Goal: Task Accomplishment & Management: Complete application form

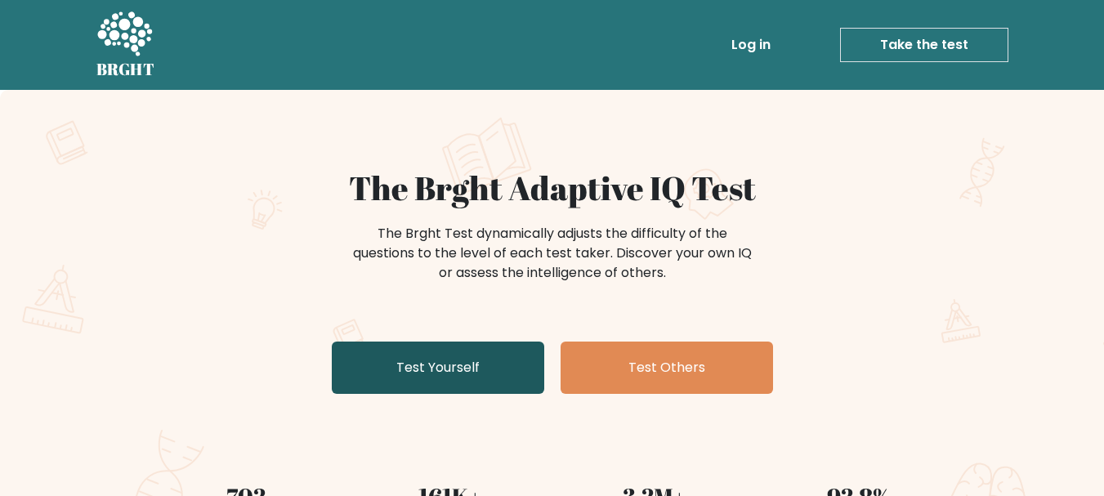
click at [432, 354] on link "Test Yourself" at bounding box center [438, 368] width 213 height 52
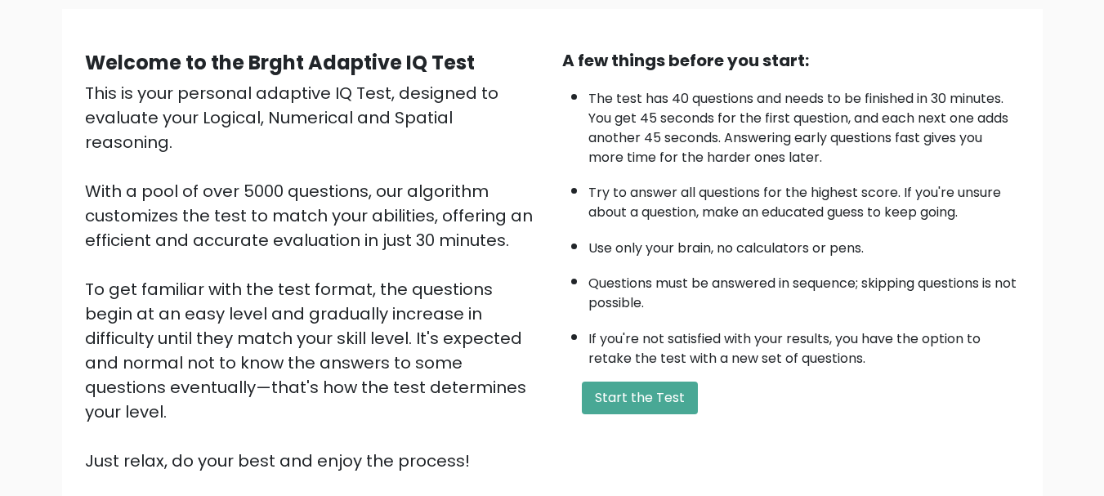
scroll to position [126, 0]
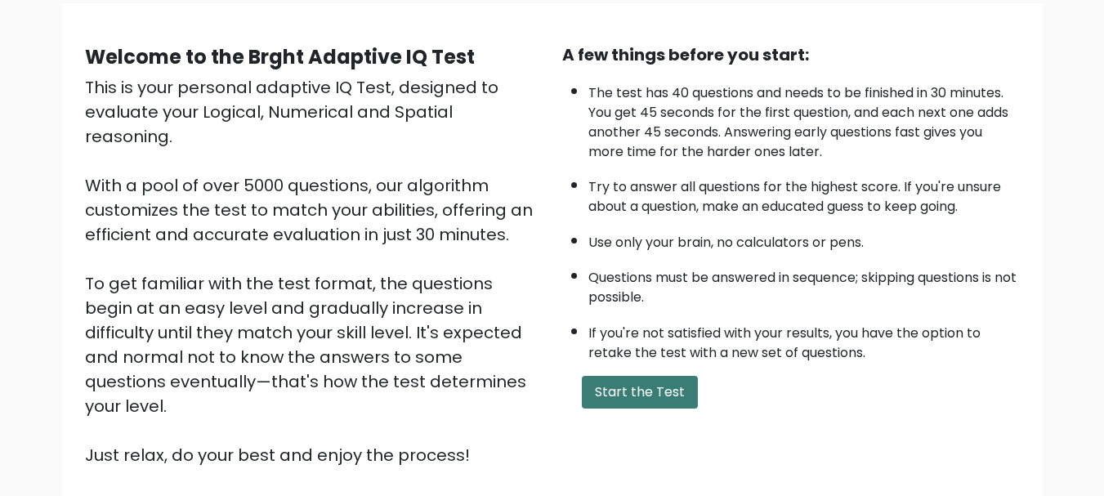
click at [634, 386] on button "Start the Test" at bounding box center [640, 392] width 116 height 33
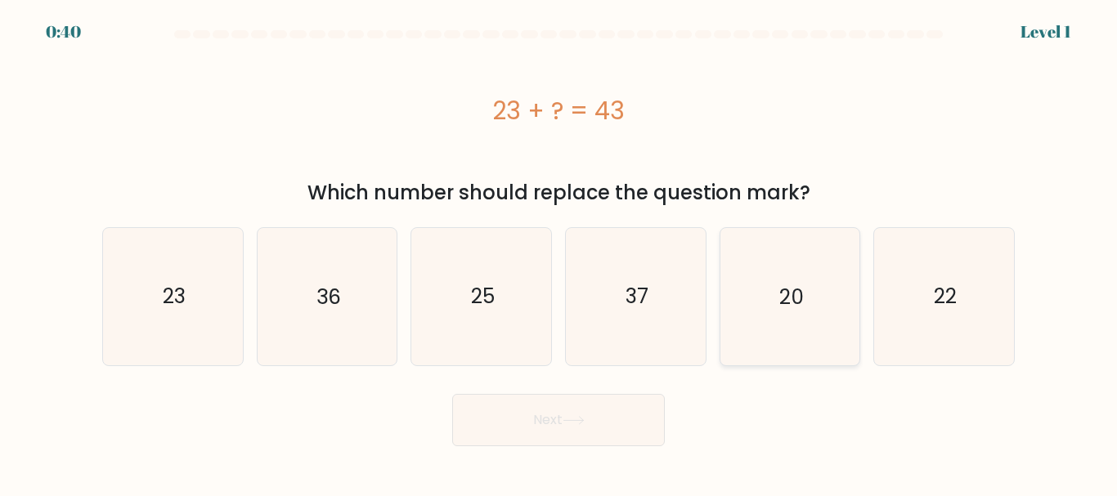
click at [784, 293] on text "20" at bounding box center [791, 296] width 25 height 29
click at [559, 253] on input "e. 20" at bounding box center [558, 251] width 1 height 4
radio input "true"
click at [615, 407] on button "Next" at bounding box center [558, 420] width 213 height 52
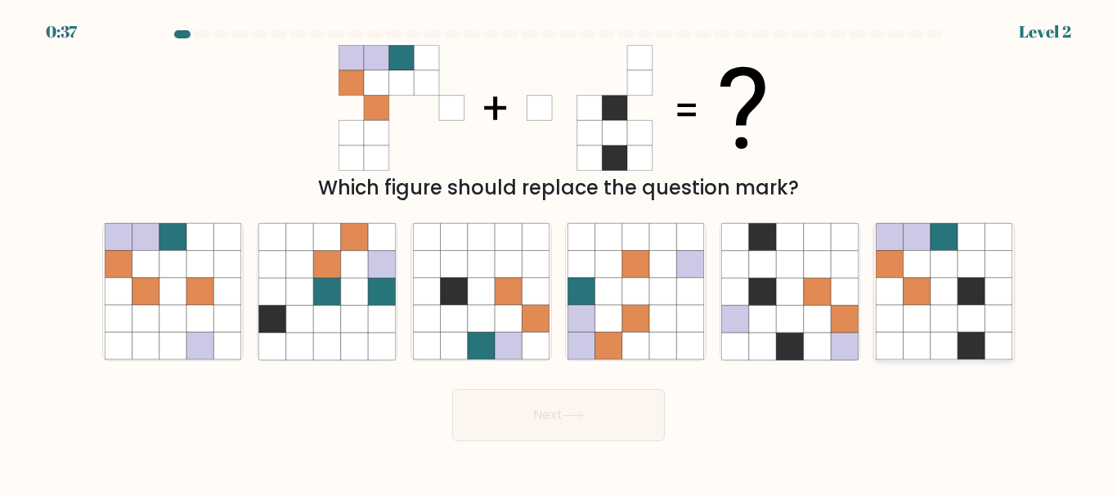
click at [975, 284] on icon at bounding box center [970, 291] width 27 height 27
click at [559, 253] on input "f." at bounding box center [558, 251] width 1 height 4
radio input "true"
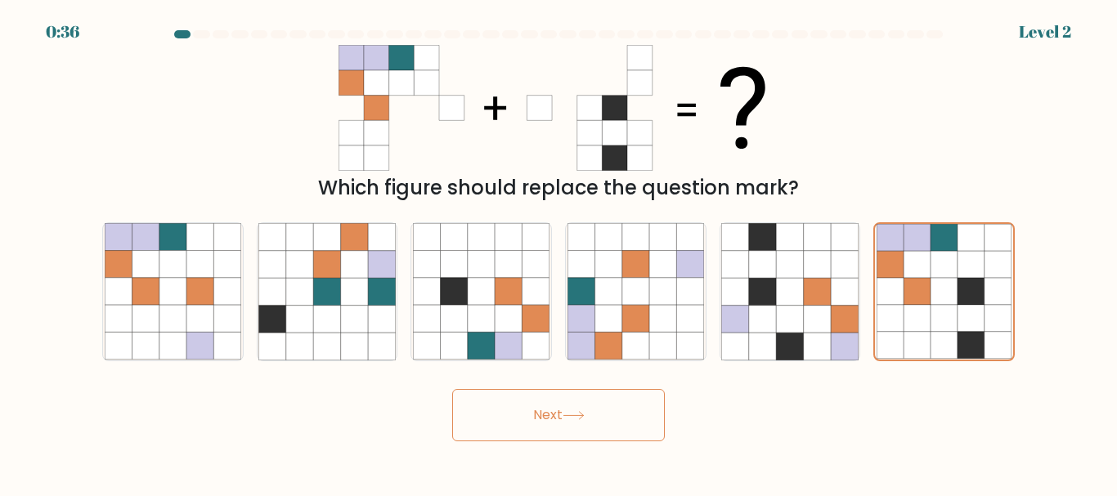
click at [604, 429] on button "Next" at bounding box center [558, 415] width 213 height 52
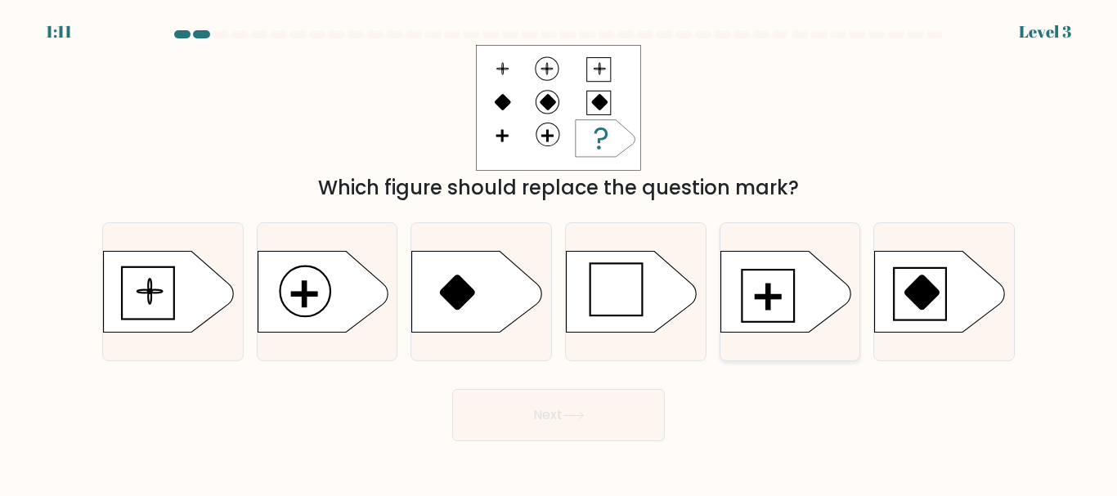
click at [768, 301] on rect at bounding box center [767, 296] width 3 height 25
click at [559, 253] on input "e." at bounding box center [558, 251] width 1 height 4
radio input "true"
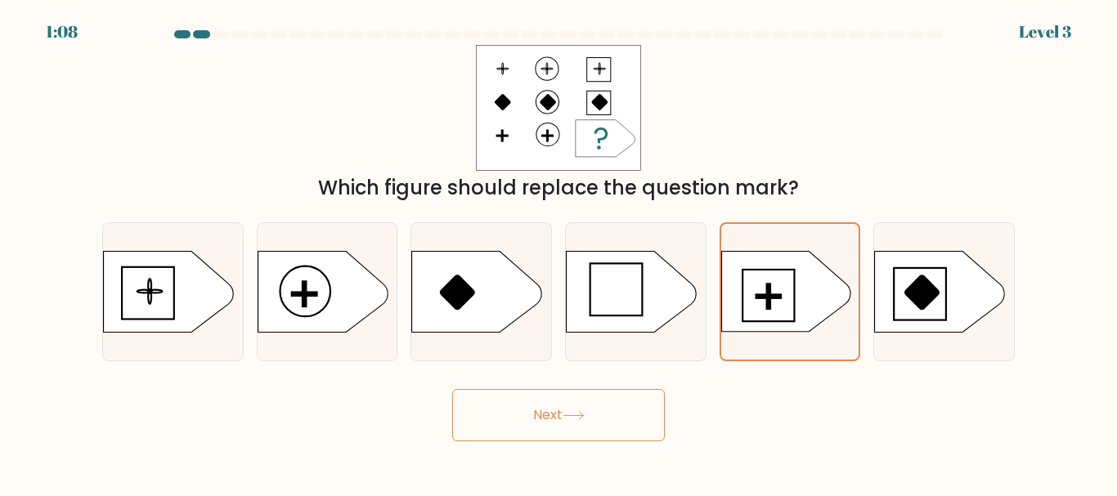
click at [607, 425] on button "Next" at bounding box center [558, 415] width 213 height 52
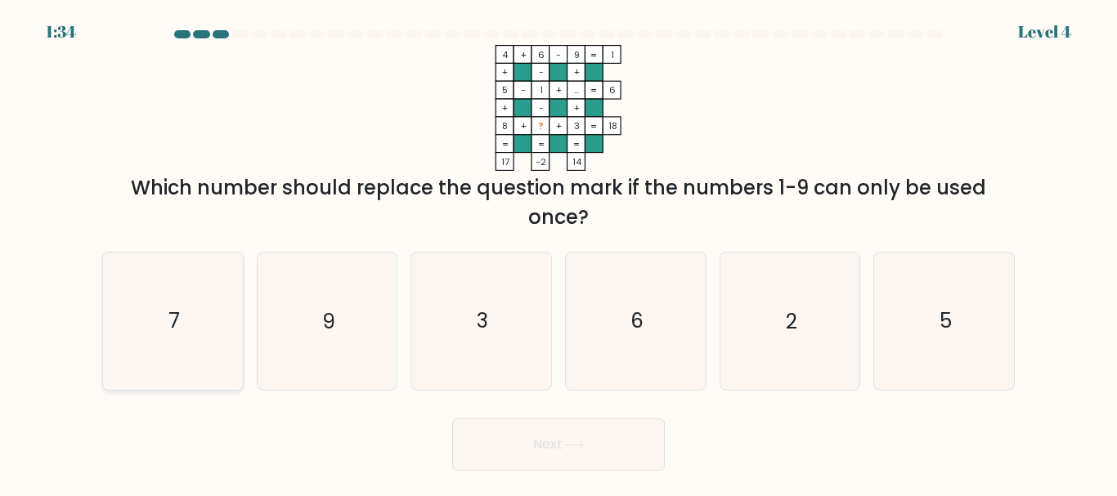
click at [228, 326] on icon "7" at bounding box center [173, 321] width 137 height 137
click at [558, 253] on input "a. 7" at bounding box center [558, 251] width 1 height 4
radio input "true"
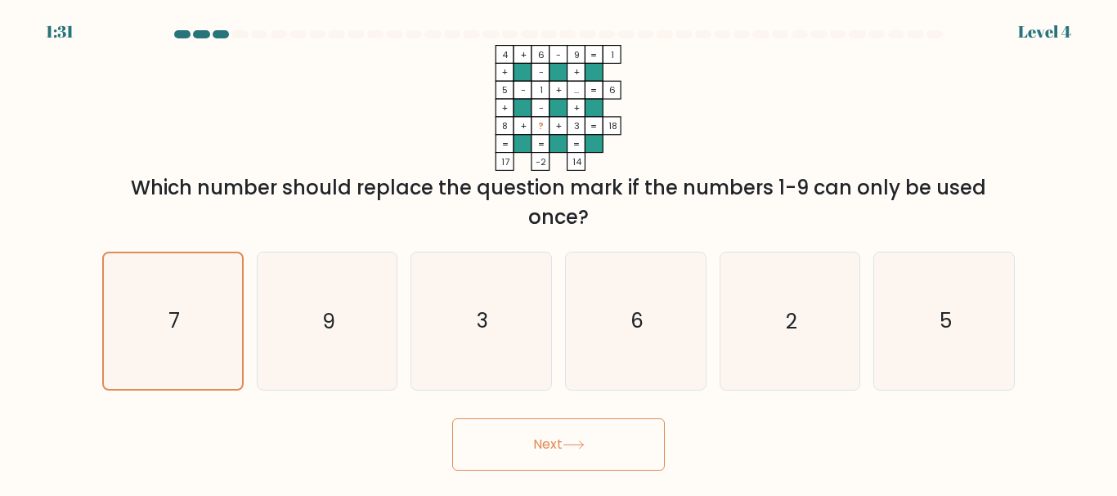
click at [603, 424] on button "Next" at bounding box center [558, 445] width 213 height 52
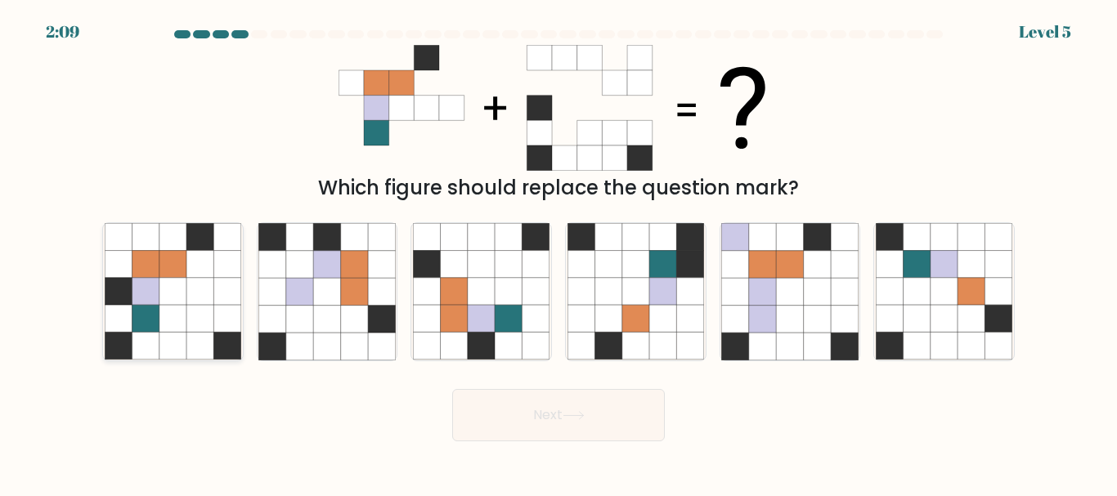
click at [199, 269] on icon at bounding box center [199, 264] width 27 height 27
click at [558, 253] on input "a." at bounding box center [558, 251] width 1 height 4
radio input "true"
click at [541, 416] on button "Next" at bounding box center [558, 415] width 213 height 52
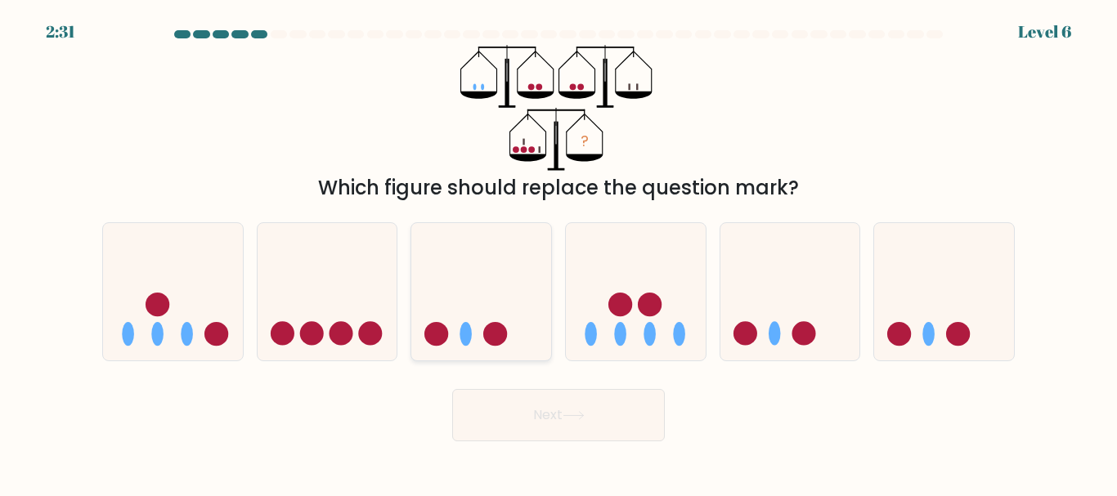
click at [526, 285] on icon at bounding box center [481, 291] width 140 height 115
click at [558, 253] on input "c." at bounding box center [558, 251] width 1 height 4
radio input "true"
click at [764, 282] on icon at bounding box center [790, 291] width 140 height 115
click at [559, 253] on input "e." at bounding box center [558, 251] width 1 height 4
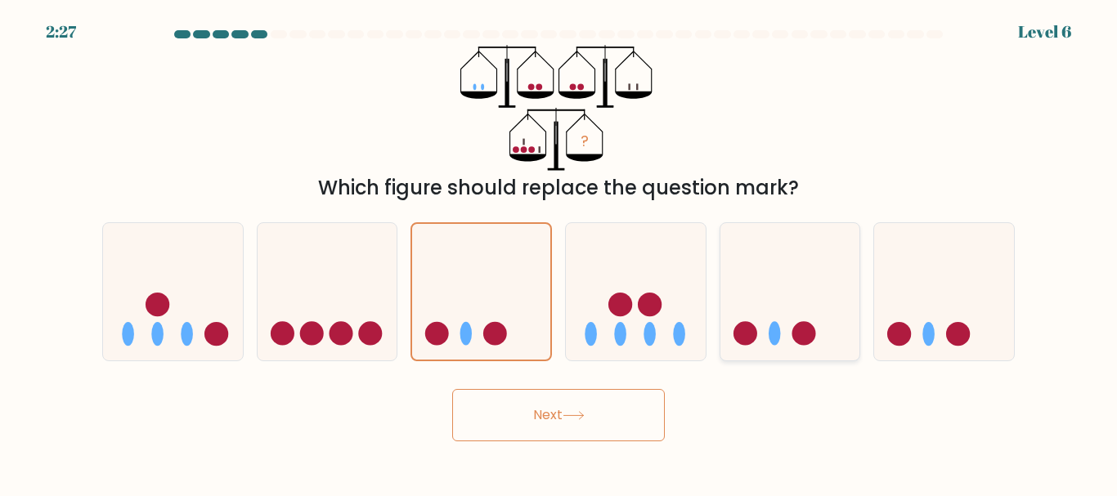
radio input "true"
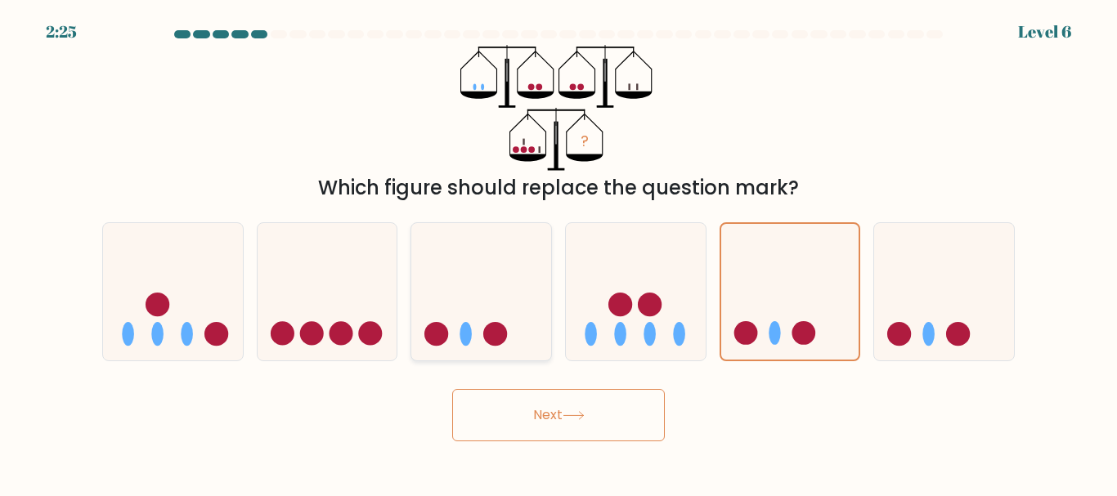
click at [468, 306] on icon at bounding box center [481, 291] width 140 height 115
click at [558, 253] on input "c." at bounding box center [558, 251] width 1 height 4
radio input "true"
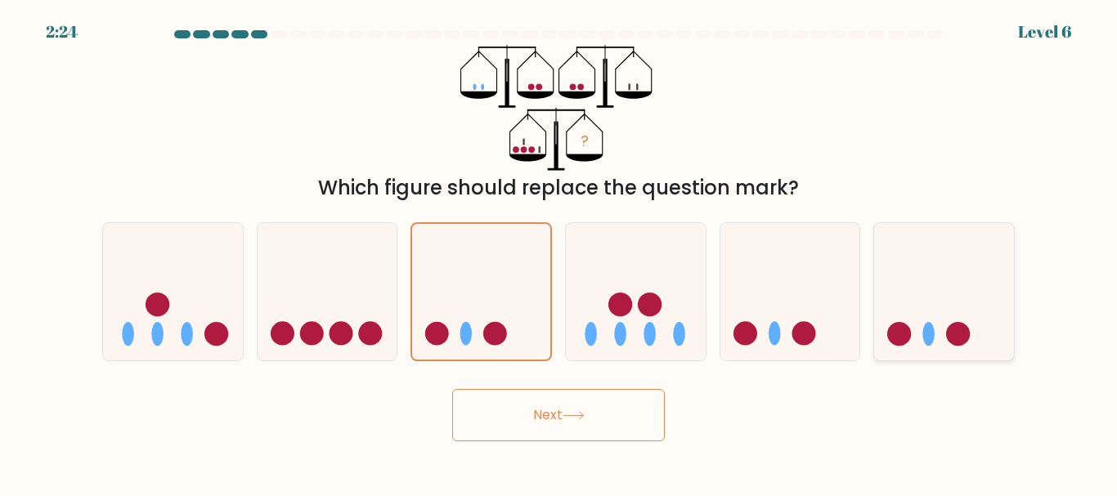
click at [941, 305] on icon at bounding box center [944, 291] width 140 height 115
click at [559, 253] on input "f." at bounding box center [558, 251] width 1 height 4
radio input "true"
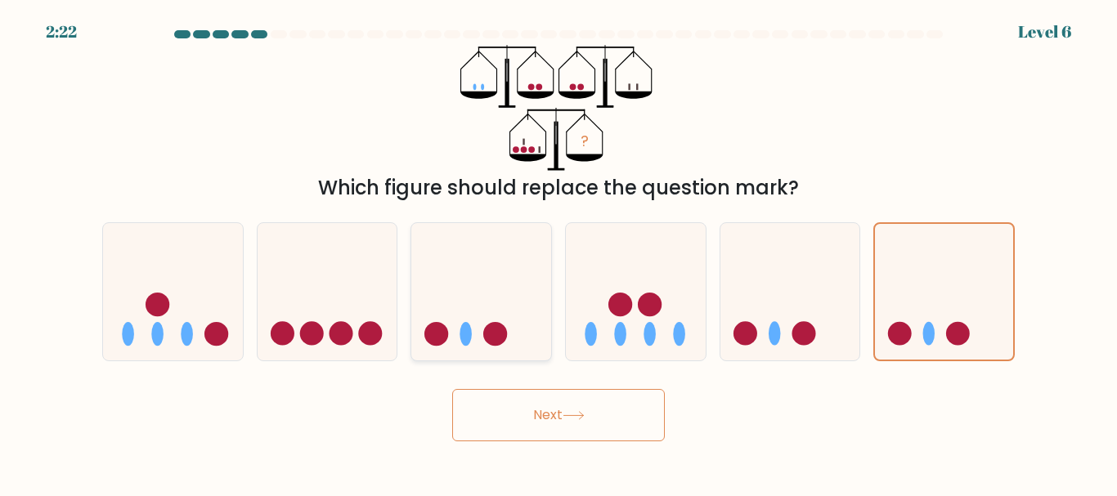
click at [514, 251] on icon at bounding box center [481, 291] width 140 height 115
click at [558, 251] on input "c." at bounding box center [558, 251] width 1 height 4
radio input "true"
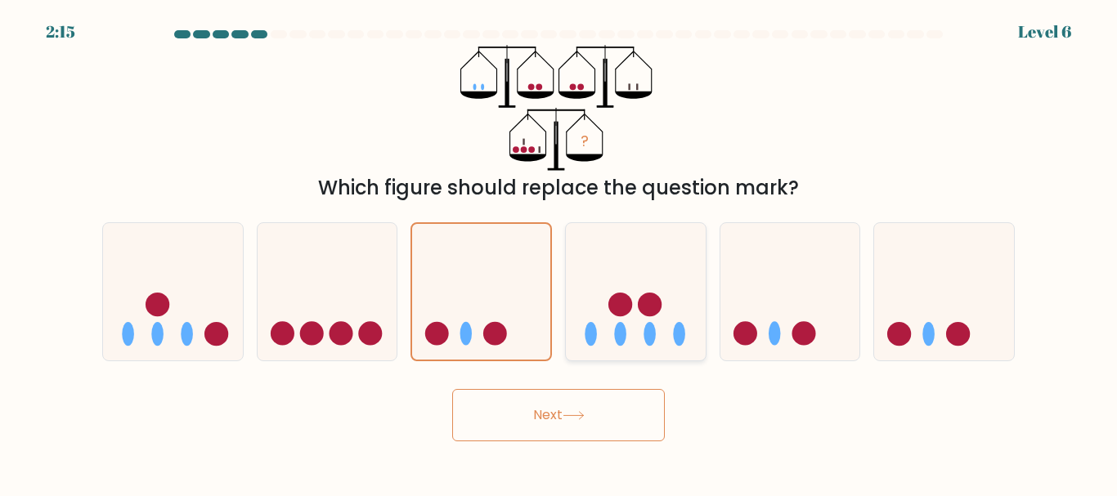
click at [697, 340] on icon at bounding box center [636, 291] width 140 height 115
click at [559, 253] on input "d." at bounding box center [558, 251] width 1 height 4
radio input "true"
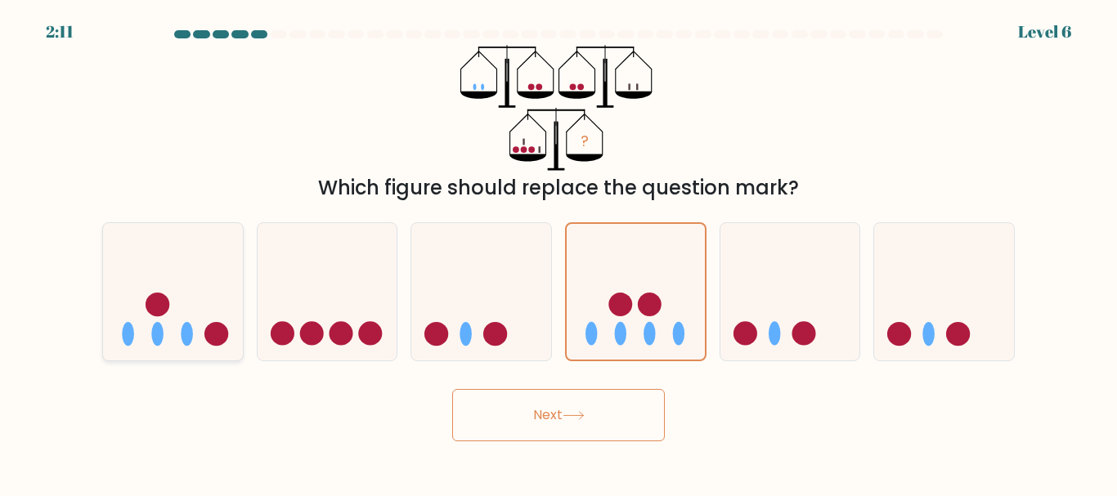
click at [156, 243] on icon at bounding box center [173, 291] width 140 height 115
click at [558, 249] on input "a." at bounding box center [558, 251] width 1 height 4
radio input "true"
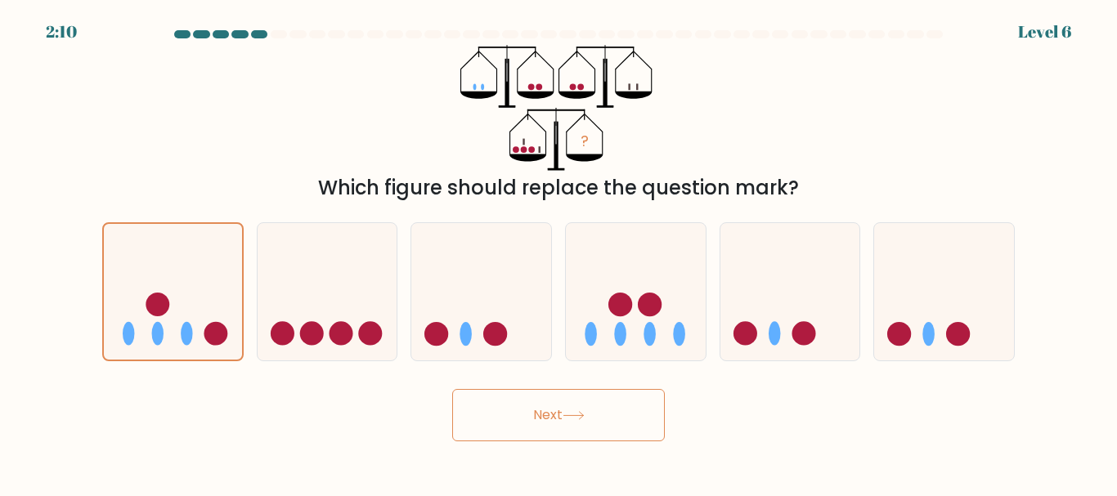
click at [535, 403] on button "Next" at bounding box center [558, 415] width 213 height 52
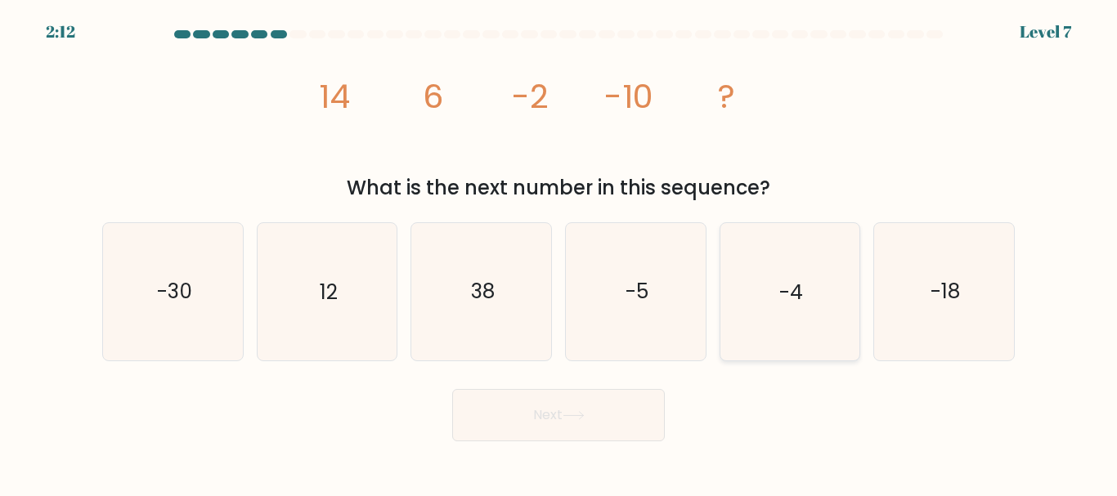
click at [799, 248] on icon "-4" at bounding box center [789, 291] width 137 height 137
click at [559, 249] on input "e. -4" at bounding box center [558, 251] width 1 height 4
radio input "true"
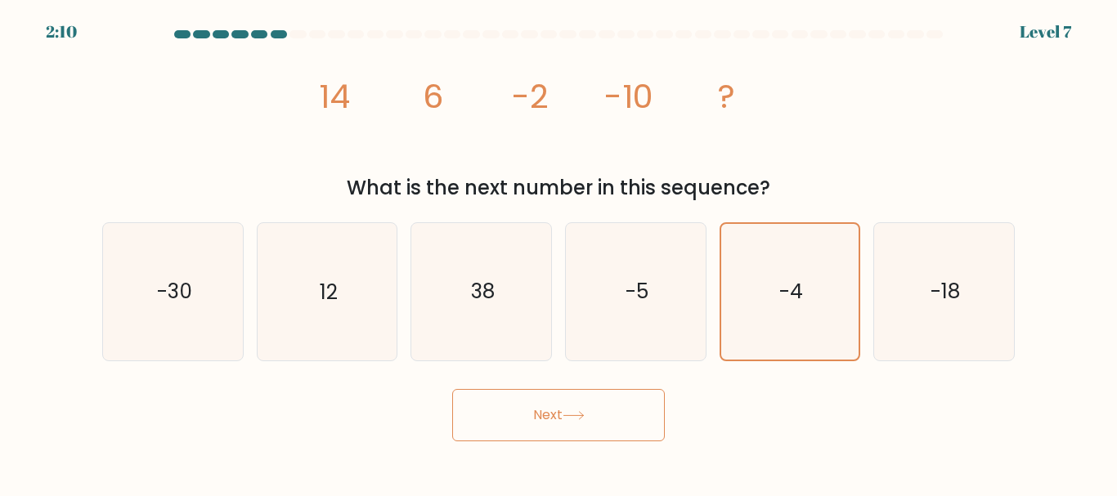
click at [570, 402] on button "Next" at bounding box center [558, 415] width 213 height 52
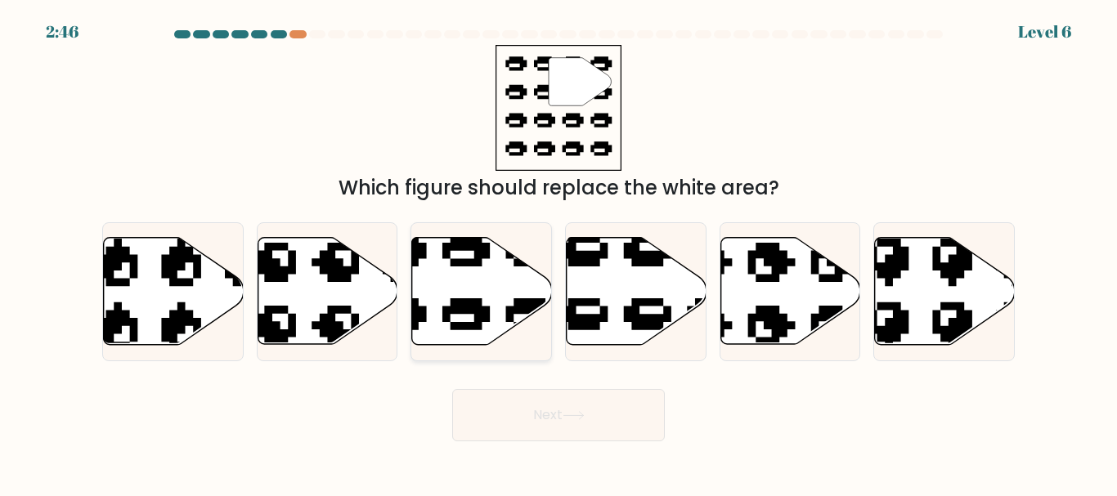
click at [478, 312] on icon at bounding box center [434, 346] width 237 height 222
click at [558, 253] on input "c." at bounding box center [558, 251] width 1 height 4
radio input "true"
click at [574, 413] on icon at bounding box center [573, 415] width 22 height 9
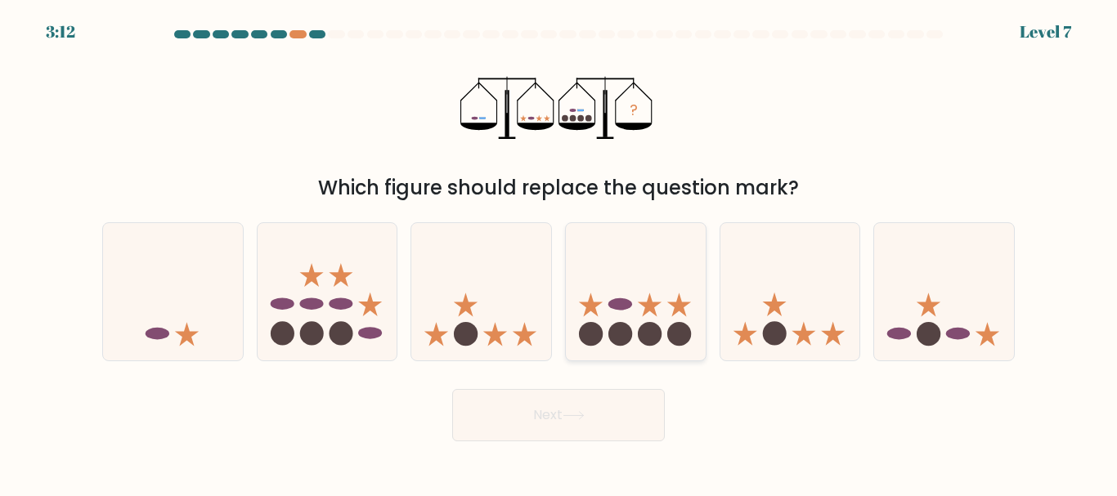
click at [605, 329] on icon at bounding box center [636, 291] width 140 height 115
click at [559, 253] on input "d." at bounding box center [558, 251] width 1 height 4
radio input "true"
click at [581, 398] on button "Next" at bounding box center [558, 415] width 213 height 52
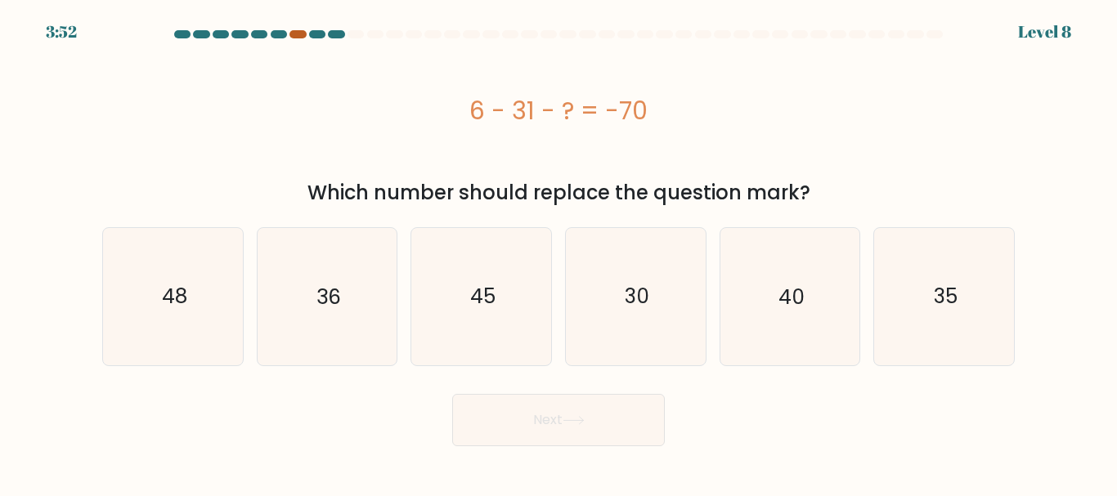
click at [302, 36] on div at bounding box center [297, 34] width 16 height 8
drag, startPoint x: 474, startPoint y: 108, endPoint x: 685, endPoint y: 146, distance: 214.4
click at [685, 146] on div "6 - 31 - ? = -70" at bounding box center [558, 110] width 912 height 131
copy div "6 - 31 - ? = -70"
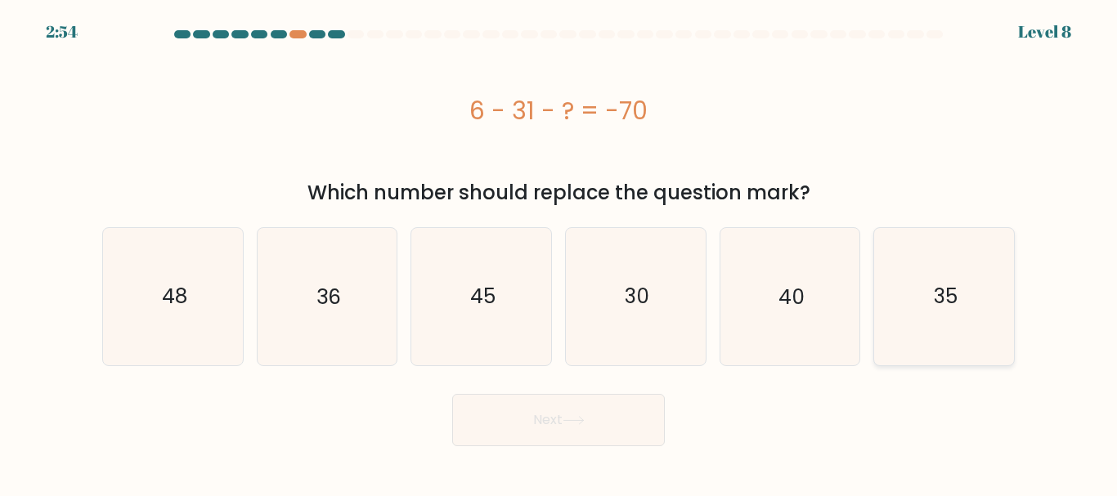
click at [941, 289] on text "35" at bounding box center [946, 296] width 24 height 29
click at [559, 253] on input "f. 35" at bounding box center [558, 251] width 1 height 4
radio input "true"
click at [576, 439] on button "Next" at bounding box center [558, 420] width 213 height 52
